Goal: Task Accomplishment & Management: Complete application form

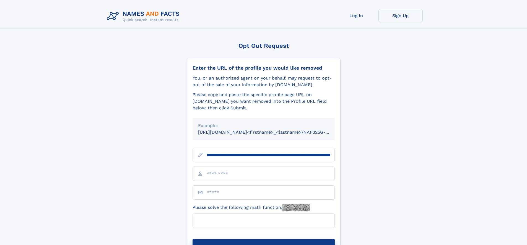
scroll to position [0, 63]
type input "**********"
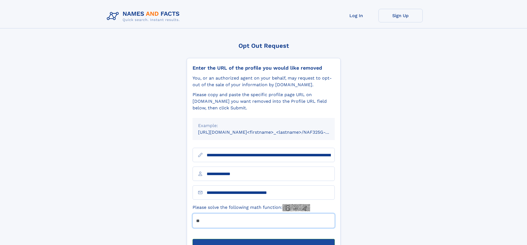
type input "**"
click at [263, 239] on button "Submit Opt Out Request" at bounding box center [264, 248] width 142 height 18
